Goal: Task Accomplishment & Management: Complete application form

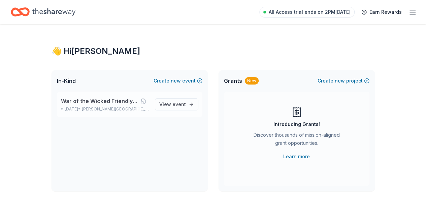
click at [113, 107] on span "[PERSON_NAME][GEOGRAPHIC_DATA], [GEOGRAPHIC_DATA]" at bounding box center [115, 108] width 67 height 5
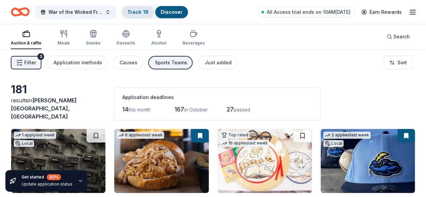
click at [135, 8] on div "Track · 18" at bounding box center [138, 12] width 32 height 12
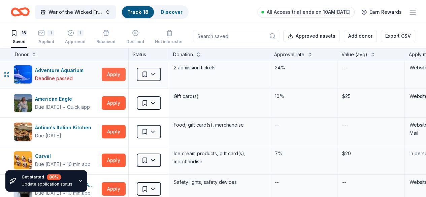
click at [117, 70] on button "Apply" at bounding box center [114, 74] width 24 height 13
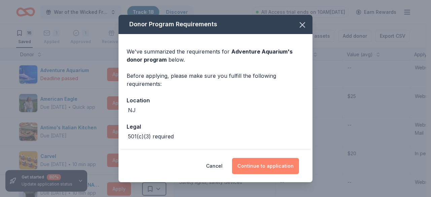
click at [255, 161] on button "Continue to application" at bounding box center [265, 166] width 67 height 16
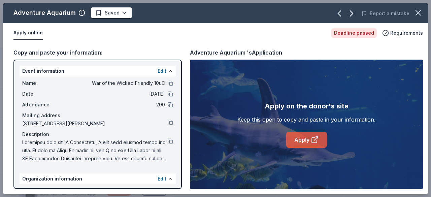
click at [300, 136] on link "Apply" at bounding box center [306, 140] width 41 height 16
click at [313, 140] on icon at bounding box center [315, 140] width 8 height 8
